Goal: Information Seeking & Learning: Learn about a topic

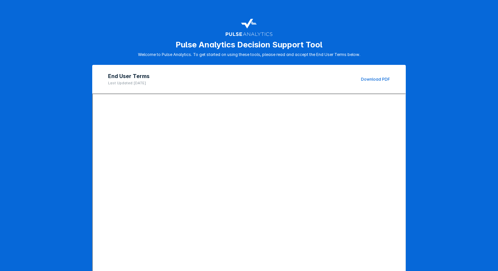
scroll to position [42, 0]
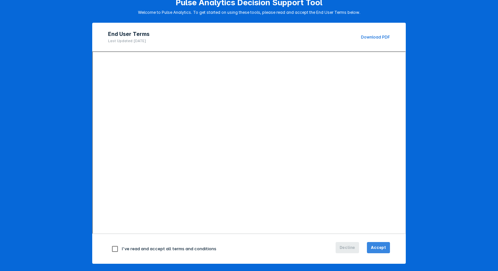
click at [375, 246] on span "Accept" at bounding box center [378, 248] width 15 height 6
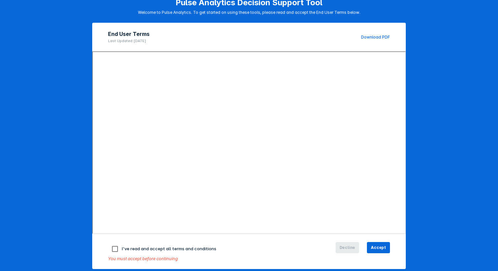
click at [113, 247] on input "checkbox" at bounding box center [115, 249] width 14 height 14
checkbox input "true"
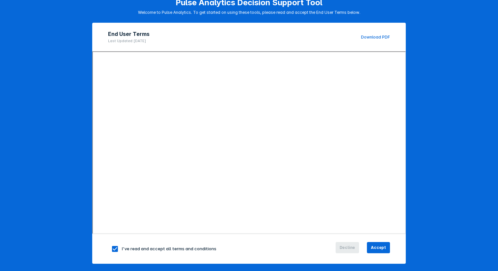
click at [373, 253] on div "Decline Accept" at bounding box center [343, 249] width 94 height 14
click at [376, 242] on button "Accept" at bounding box center [378, 247] width 23 height 11
click at [372, 245] on button "Accept" at bounding box center [378, 247] width 23 height 11
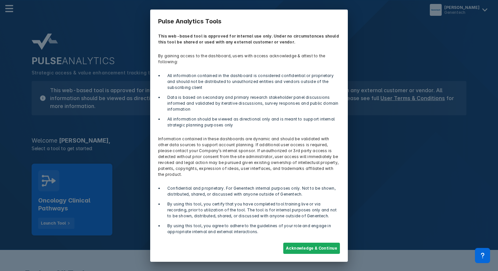
click at [308, 248] on div "Acknowledge & Continue" at bounding box center [249, 248] width 190 height 19
click at [308, 245] on button "Acknowledge & Continue" at bounding box center [311, 248] width 57 height 11
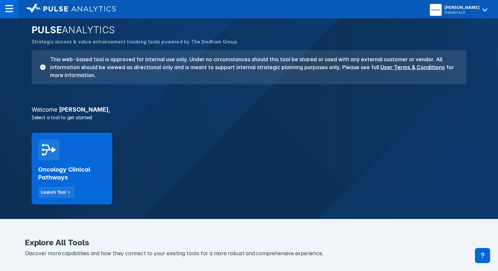
scroll to position [37, 0]
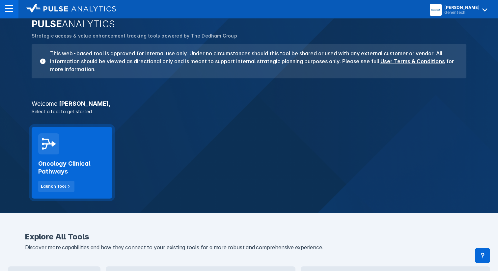
click at [80, 149] on div "Oncology Clinical Pathways Launch Tool" at bounding box center [72, 163] width 81 height 72
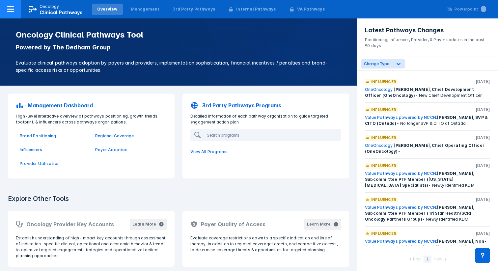
click at [10, 11] on icon at bounding box center [10, 9] width 7 height 6
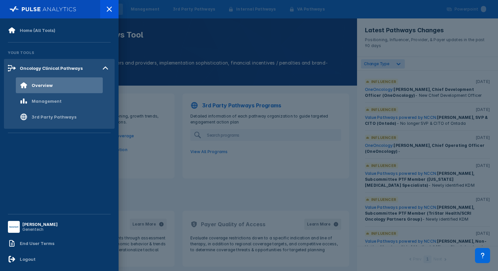
click at [162, 66] on div at bounding box center [249, 135] width 498 height 271
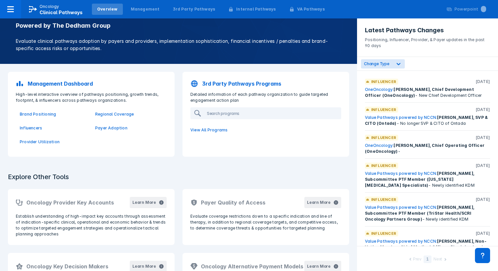
scroll to position [6, 0]
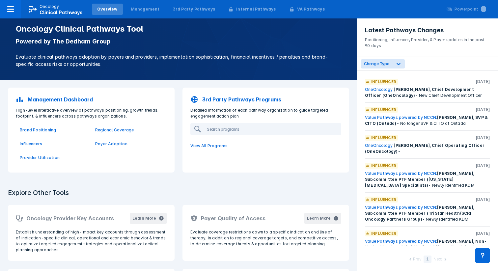
click at [236, 99] on p "3rd Party Pathways Programs" at bounding box center [241, 100] width 79 height 8
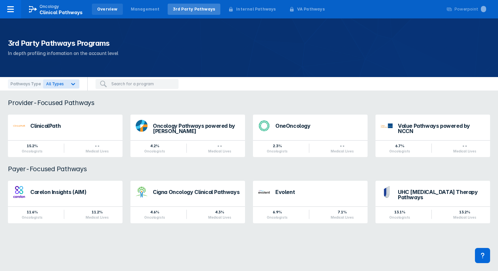
click at [105, 11] on div "Overview" at bounding box center [107, 9] width 20 height 6
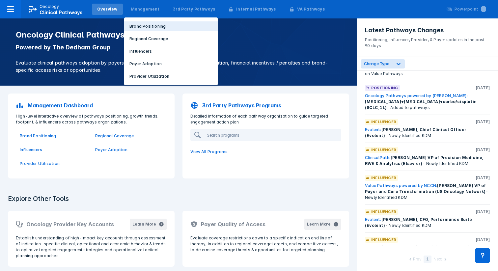
click at [171, 27] on button "Brand Positioning" at bounding box center [171, 26] width 94 height 10
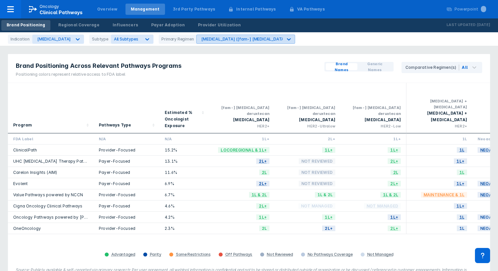
click at [262, 41] on div "[MEDICAL_DATA] ([fam-] [MEDICAL_DATA] deruxtecan)" at bounding box center [255, 39] width 109 height 5
click at [120, 54] on div "Brand Positioning Across Relevant Pathways Programs Positioning colors represen…" at bounding box center [98, 68] width 181 height 29
click at [62, 32] on div "Brand Positioning Regional Coverage Influencers Payer Adoption Provider Utiliza…" at bounding box center [123, 25] width 247 height 14
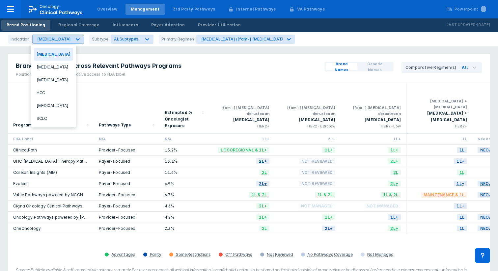
click at [62, 36] on div "[MEDICAL_DATA]" at bounding box center [52, 39] width 39 height 9
click at [59, 68] on div "[MEDICAL_DATA]" at bounding box center [53, 67] width 39 height 13
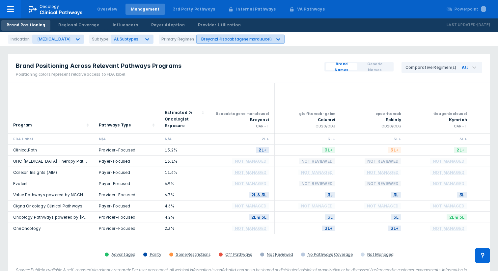
click at [234, 43] on div "Breyanzi (lisocabtagene maraleucel)" at bounding box center [234, 39] width 75 height 9
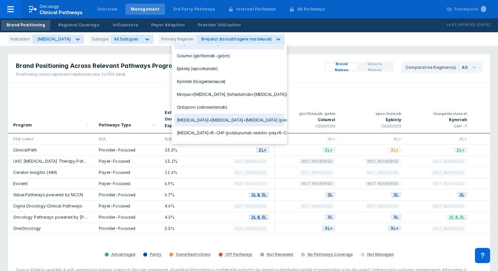
scroll to position [27, 0]
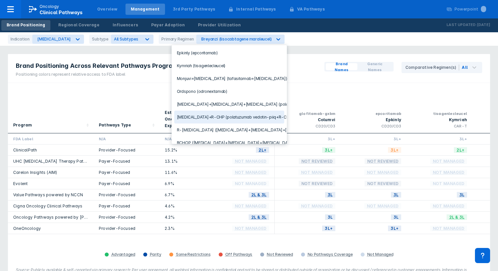
click at [255, 119] on div "[MEDICAL_DATA]+R-CHP (polatuzumab vedotin-piiq+R-CHP)" at bounding box center [229, 117] width 110 height 13
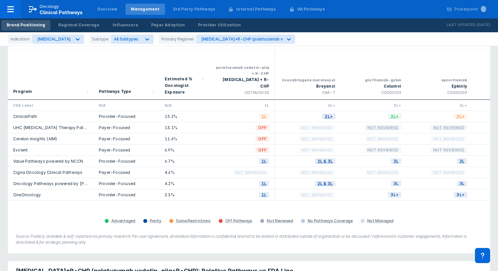
scroll to position [34, 0]
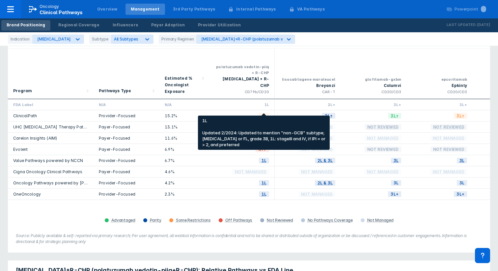
click at [263, 112] on span "1L" at bounding box center [264, 116] width 10 height 8
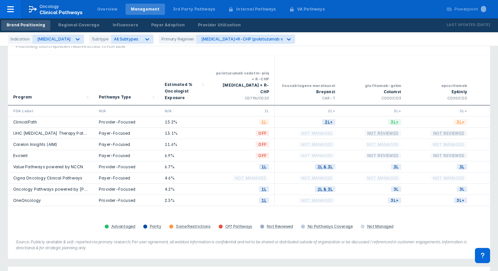
scroll to position [38, 0]
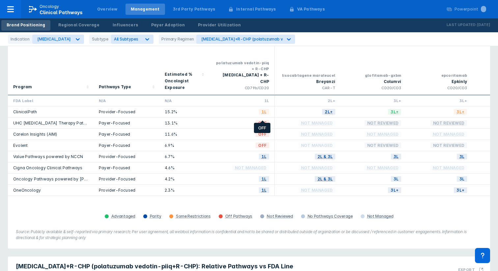
click at [262, 119] on span "OFF" at bounding box center [263, 123] width 14 height 8
click at [73, 26] on div "Regional Coverage" at bounding box center [78, 25] width 41 height 6
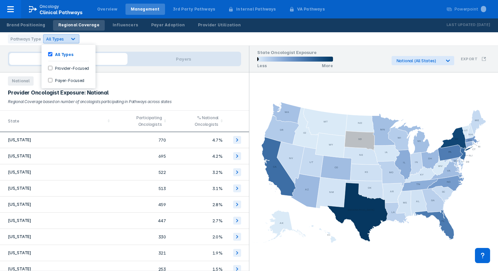
click at [70, 38] on icon at bounding box center [73, 39] width 7 height 7
click at [45, 27] on link "Brand Positioning" at bounding box center [25, 25] width 49 height 11
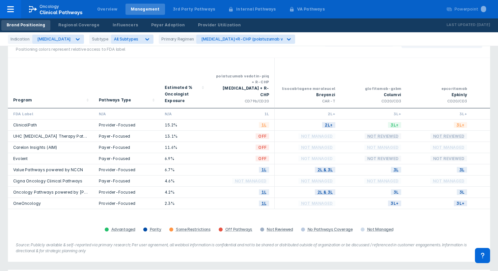
scroll to position [25, 0]
click at [81, 28] on link "Regional Coverage" at bounding box center [78, 25] width 51 height 11
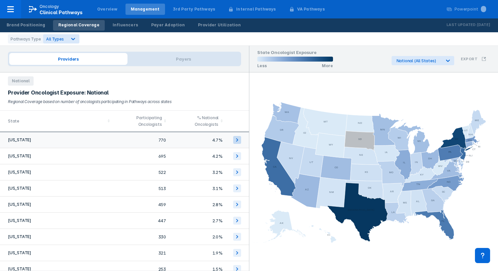
click at [236, 138] on icon at bounding box center [237, 140] width 8 height 8
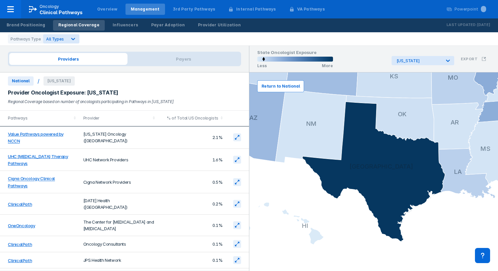
click at [276, 88] on span "Return to National" at bounding box center [281, 86] width 38 height 6
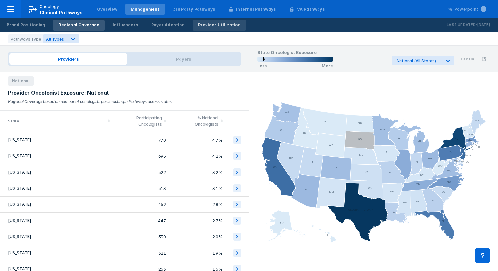
click at [210, 26] on div "Provider Utilization" at bounding box center [219, 25] width 43 height 6
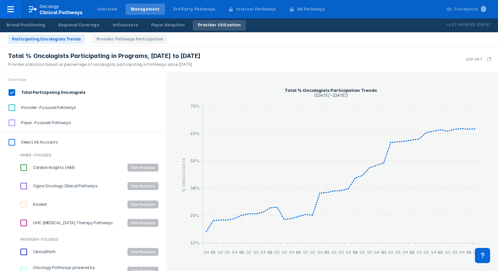
click at [9, 111] on input "Provider-Focused Pathways" at bounding box center [11, 107] width 11 height 11
checkbox input "true"
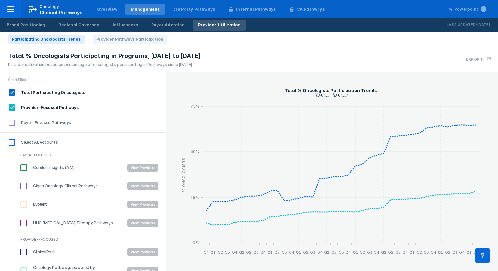
click at [10, 122] on input "Payer-Focused Pathways" at bounding box center [11, 122] width 11 height 11
checkbox input "true"
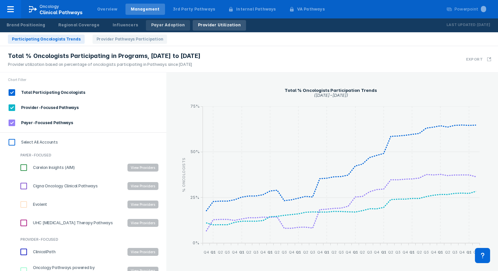
click at [155, 27] on div "Payer Adoption" at bounding box center [168, 25] width 34 height 6
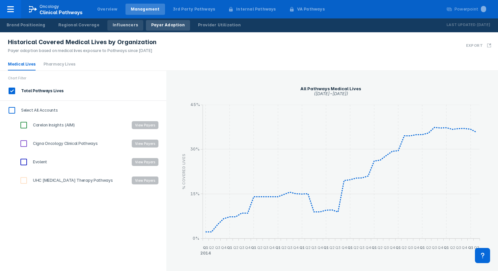
click at [123, 27] on div "Influencers" at bounding box center [125, 25] width 25 height 6
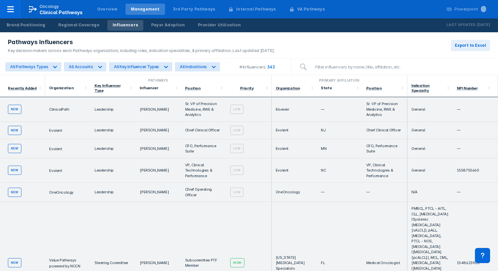
click at [60, 109] on td "ClinicalPath" at bounding box center [67, 109] width 45 height 25
click at [61, 107] on span "ClinicalPath" at bounding box center [59, 109] width 20 height 5
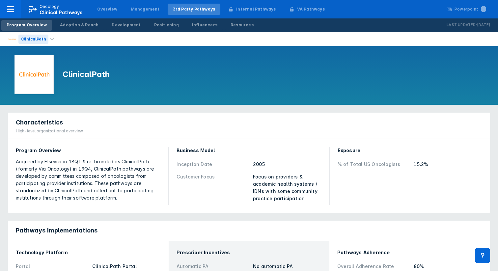
click at [32, 42] on div "ClinicalPath" at bounding box center [33, 39] width 30 height 9
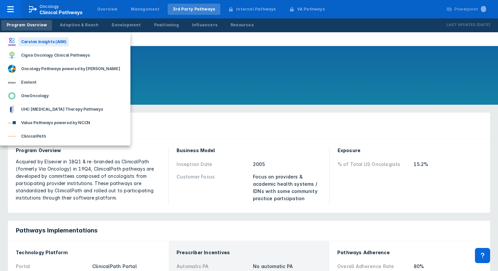
click at [55, 43] on div "Carelon Insights (AIM)" at bounding box center [43, 41] width 50 height 9
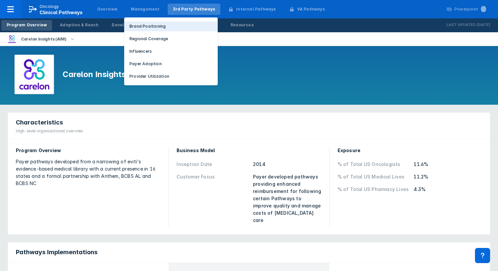
click at [144, 25] on p "Brand Positioning" at bounding box center [147, 26] width 36 height 6
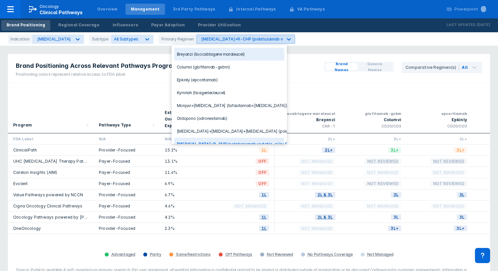
click at [227, 42] on div "[MEDICAL_DATA]+R-CHP (polatuzumab vedotin-piiq+R-CHP)" at bounding box center [240, 39] width 86 height 9
click at [323, 55] on div "Brand Names Generic Names Comparative Regimen(s) All" at bounding box center [404, 68] width 174 height 29
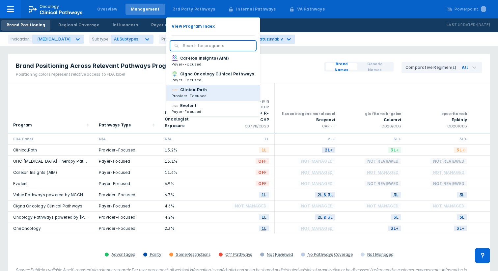
click at [209, 94] on button "ClinicalPath Provider-Focused" at bounding box center [213, 93] width 94 height 16
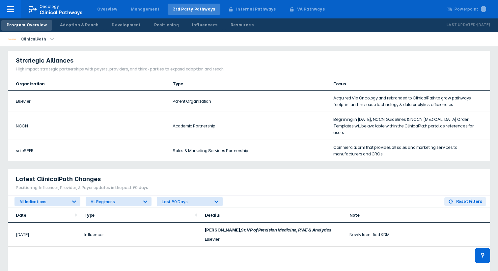
scroll to position [302, 0]
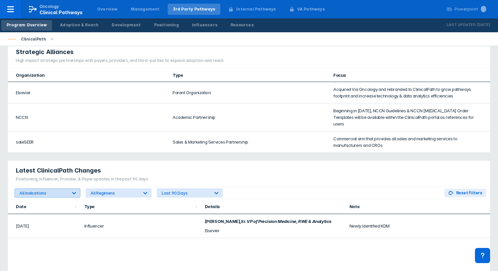
click at [71, 190] on icon at bounding box center [74, 193] width 7 height 7
click at [114, 191] on div "All Regimens" at bounding box center [115, 193] width 48 height 5
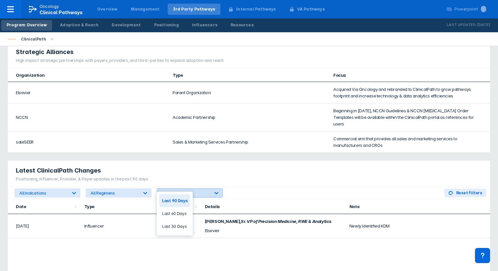
click at [177, 189] on div "Last 90 Days" at bounding box center [183, 193] width 53 height 9
click at [239, 205] on th "Details" at bounding box center [273, 206] width 145 height 15
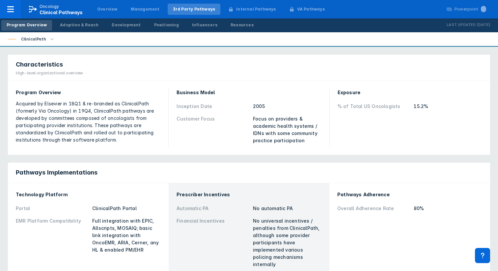
scroll to position [0, 0]
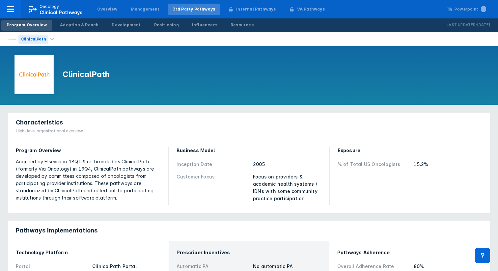
click at [40, 41] on div "ClinicalPath" at bounding box center [33, 39] width 30 height 9
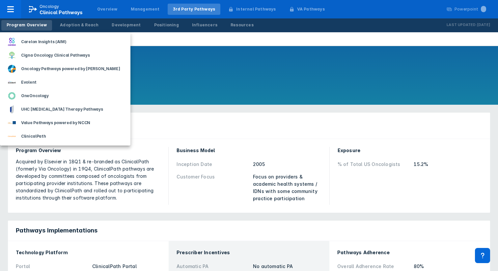
click at [190, 91] on div at bounding box center [249, 135] width 498 height 271
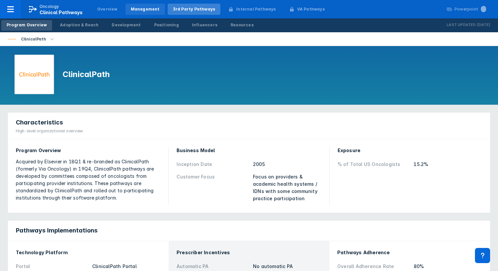
click at [135, 10] on div "Management" at bounding box center [145, 9] width 29 height 6
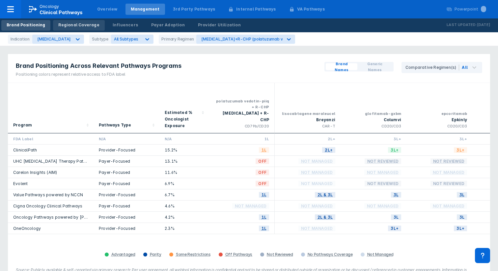
click at [70, 23] on div "Regional Coverage" at bounding box center [78, 25] width 41 height 6
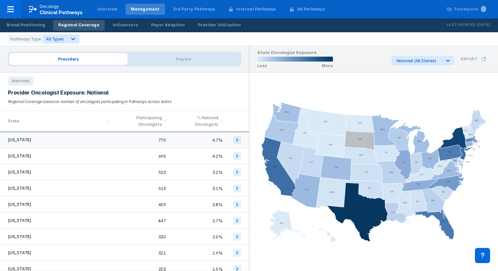
click at [231, 138] on td at bounding box center [237, 140] width 23 height 16
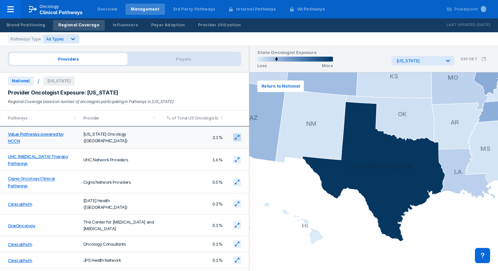
click at [237, 135] on icon at bounding box center [237, 137] width 5 height 5
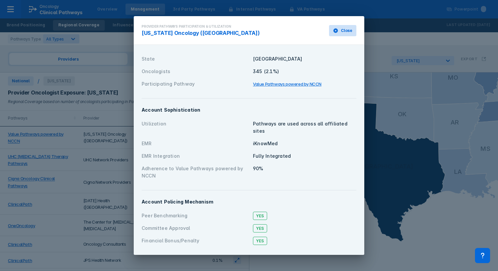
click at [347, 29] on button "Close" at bounding box center [342, 30] width 27 height 11
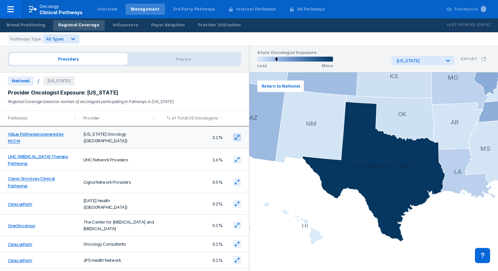
click at [237, 141] on td at bounding box center [237, 137] width 23 height 22
click at [238, 135] on icon at bounding box center [237, 137] width 5 height 5
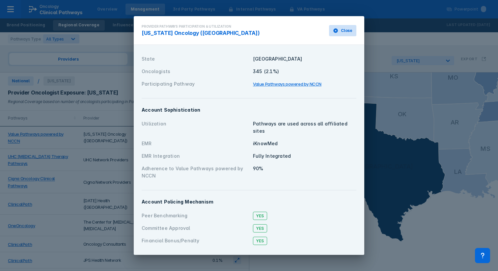
click at [349, 36] on button "Close" at bounding box center [342, 30] width 27 height 11
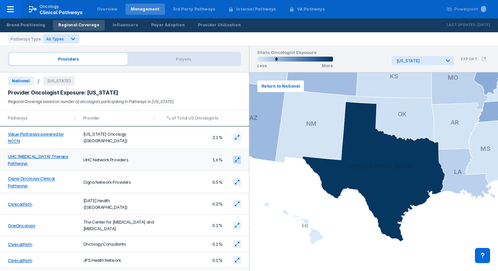
click at [235, 157] on icon at bounding box center [237, 159] width 5 height 5
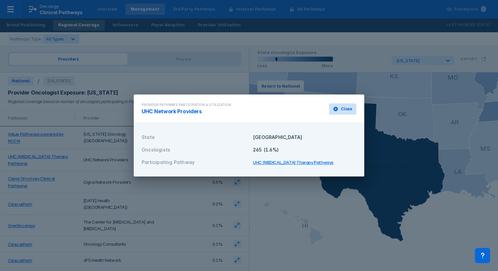
click at [343, 109] on span "Close" at bounding box center [347, 109] width 12 height 6
